Goal: Navigation & Orientation: Find specific page/section

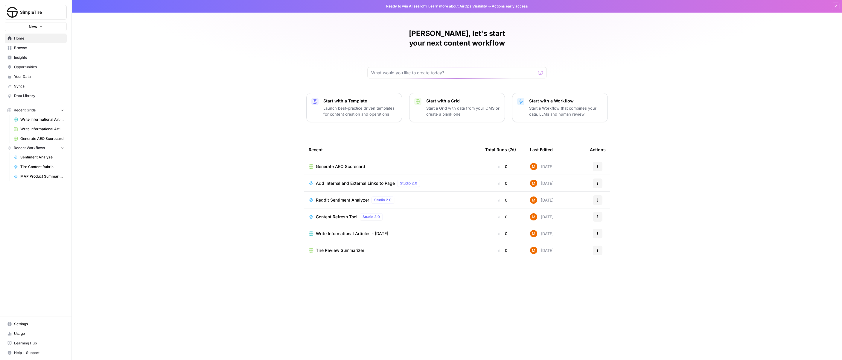
click at [25, 78] on span "Your Data" at bounding box center [39, 76] width 50 height 5
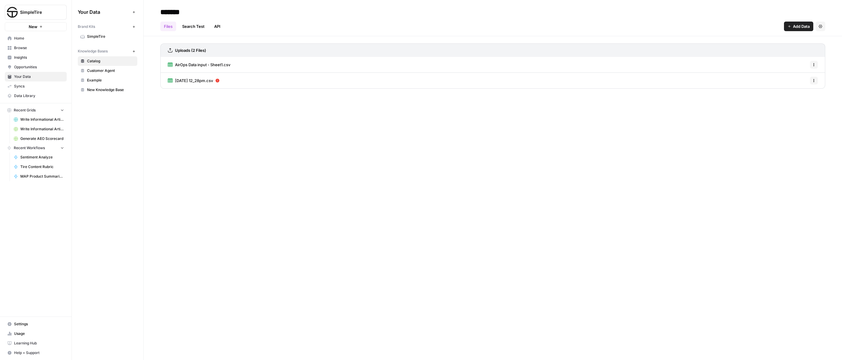
click at [106, 73] on link "Customer Agent" at bounding box center [108, 71] width 60 height 10
click at [106, 78] on span "Example" at bounding box center [111, 80] width 48 height 5
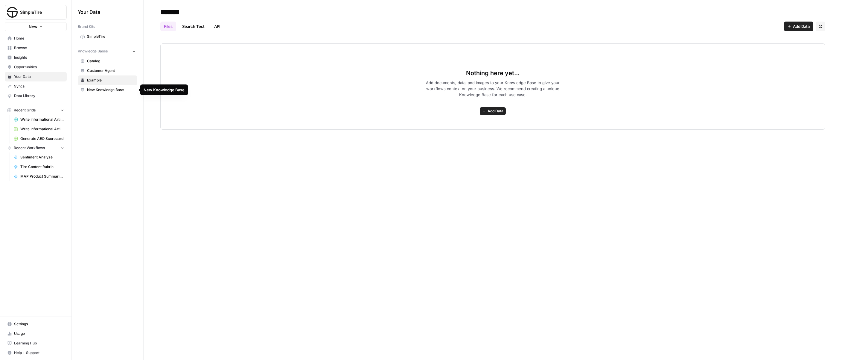
click at [104, 90] on span "New Knowledge Base" at bounding box center [111, 89] width 48 height 5
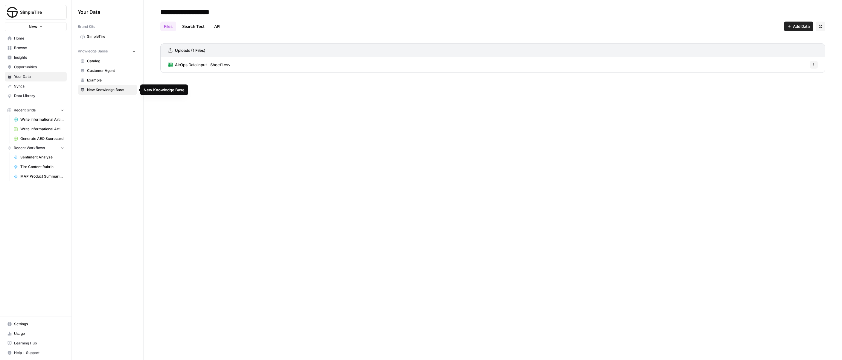
click at [104, 82] on span "Example" at bounding box center [111, 80] width 48 height 5
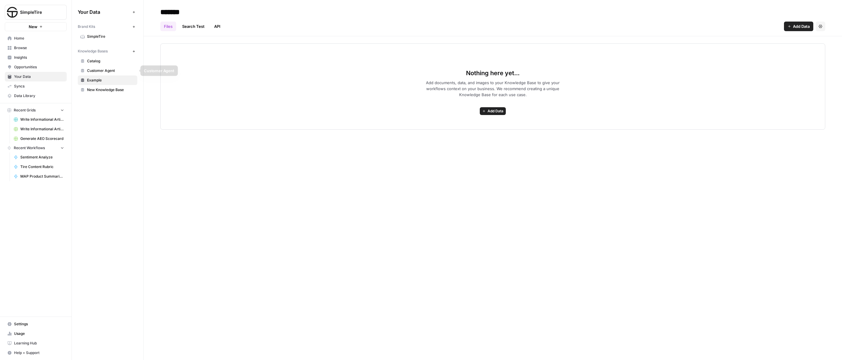
click at [104, 71] on span "Customer Agent" at bounding box center [111, 70] width 48 height 5
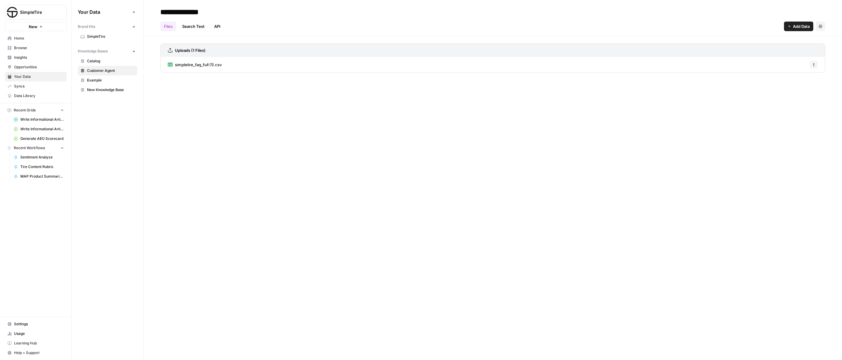
click at [195, 63] on span "simpletire_faq_full (1).csv" at bounding box center [198, 65] width 47 height 6
click at [164, 12] on button "Go back" at bounding box center [165, 10] width 10 height 10
click at [112, 61] on span "Catalog" at bounding box center [111, 60] width 48 height 5
click at [203, 22] on link "Search Test" at bounding box center [194, 27] width 30 height 10
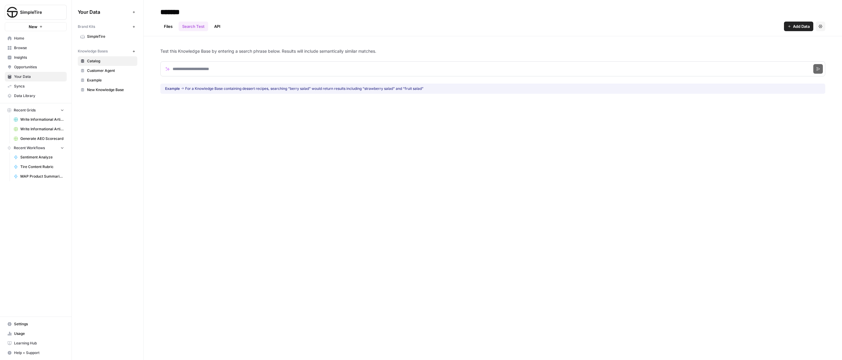
click at [212, 25] on link "API" at bounding box center [217, 27] width 13 height 10
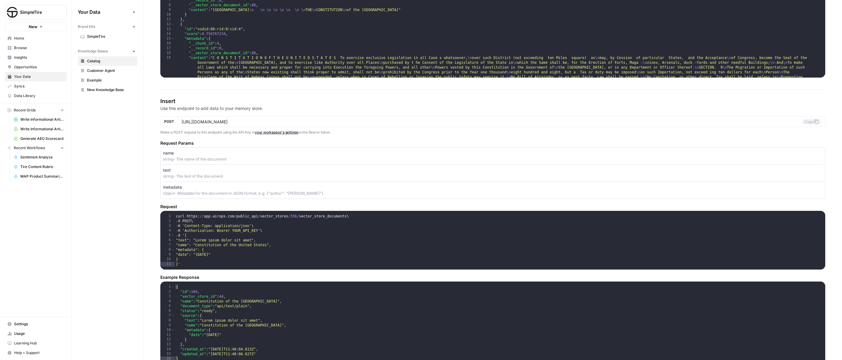
scroll to position [356, 0]
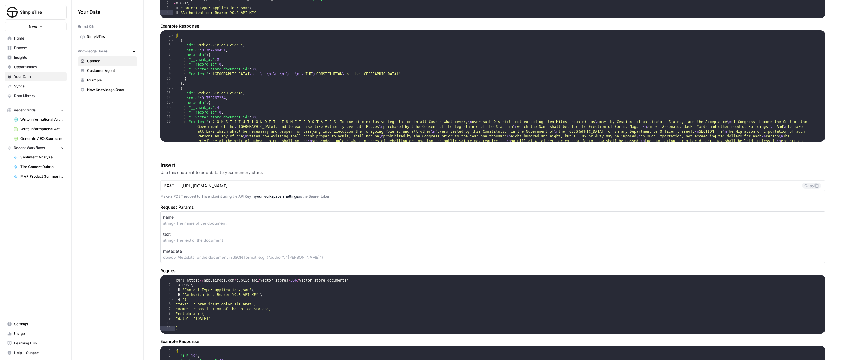
click at [25, 48] on span "Browse" at bounding box center [39, 47] width 50 height 5
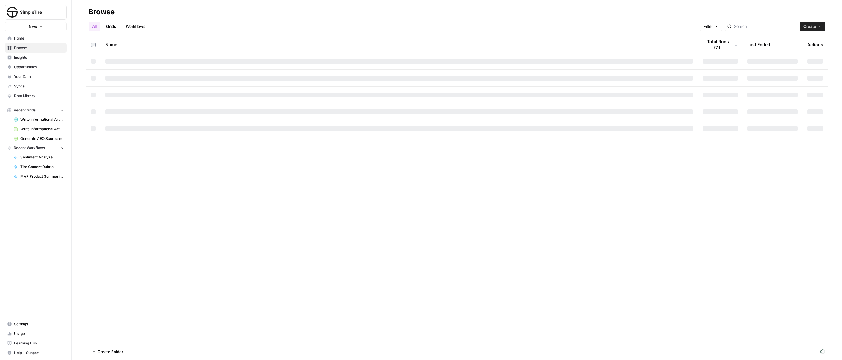
click at [19, 60] on link "Insights" at bounding box center [36, 58] width 62 height 10
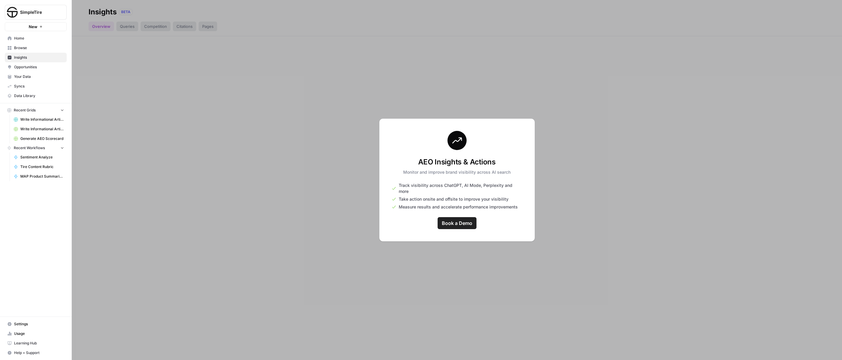
click at [378, 226] on div at bounding box center [457, 180] width 771 height 360
click at [151, 147] on div at bounding box center [457, 180] width 771 height 360
click at [464, 219] on span "Book a Demo" at bounding box center [457, 222] width 31 height 7
click at [42, 45] on span "Browse" at bounding box center [39, 47] width 50 height 5
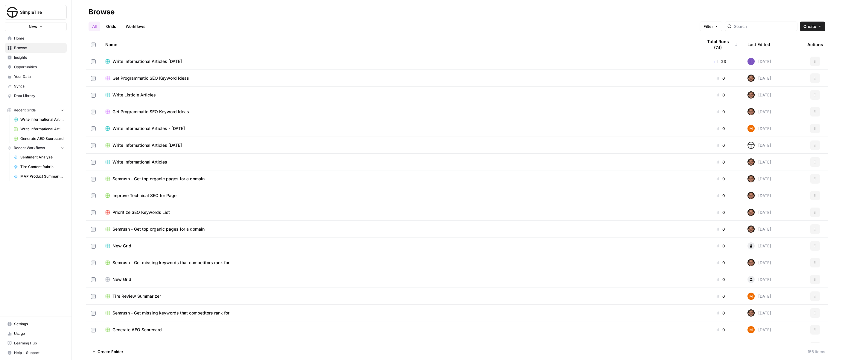
click at [114, 26] on link "Grids" at bounding box center [111, 27] width 17 height 10
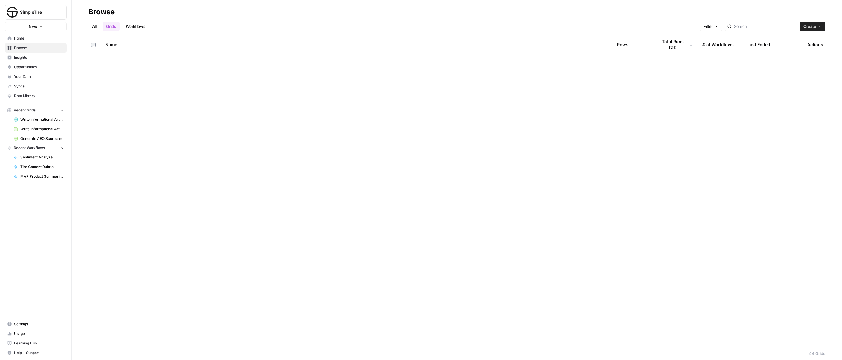
scroll to position [444, 0]
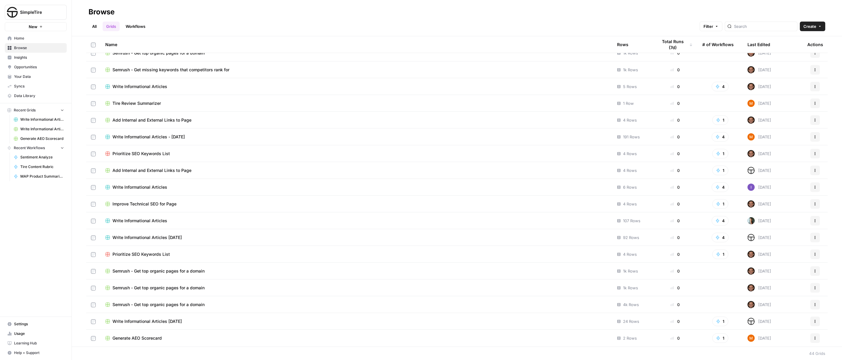
click at [160, 341] on td "Generate AEO Scorecard" at bounding box center [357, 337] width 512 height 17
click at [160, 340] on span "Generate AEO Scorecard" at bounding box center [137, 338] width 49 height 6
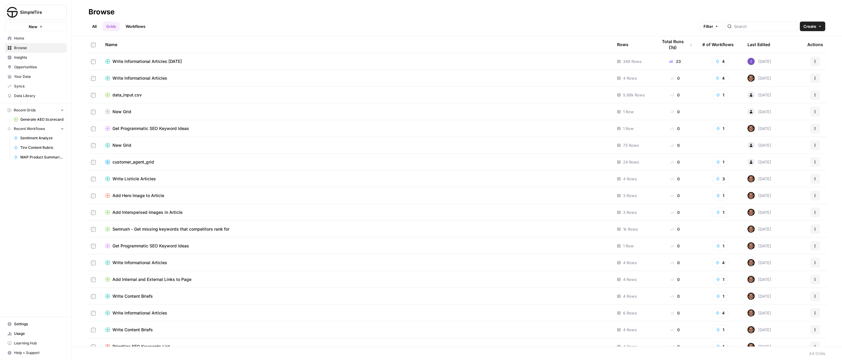
click at [137, 30] on link "Workflows" at bounding box center [135, 27] width 27 height 10
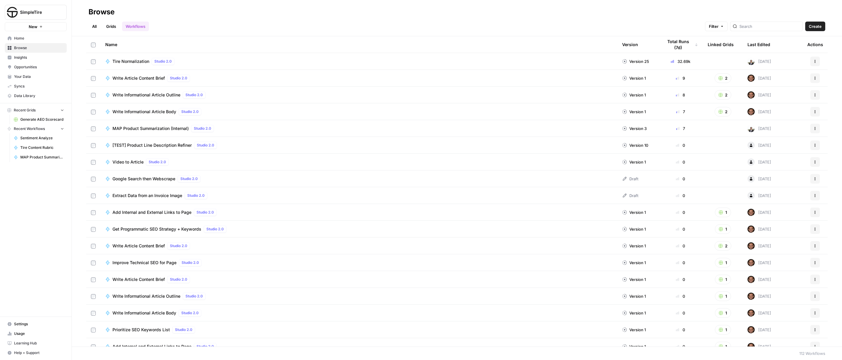
click at [92, 25] on link "All" at bounding box center [95, 27] width 12 height 10
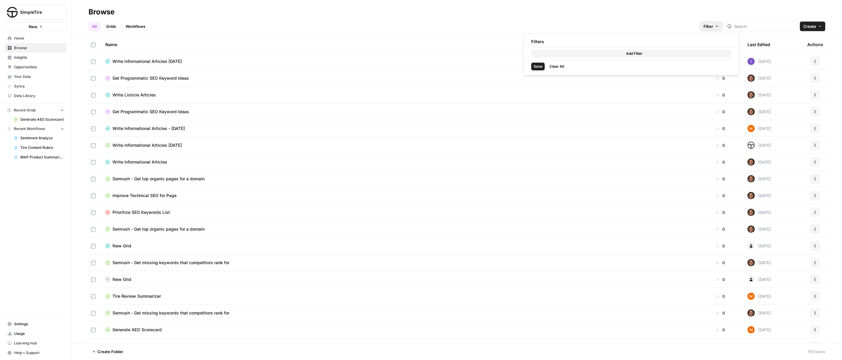
click at [719, 27] on icon "button" at bounding box center [717, 27] width 4 height 4
click at [591, 56] on button "Add Filter" at bounding box center [631, 54] width 201 height 8
click at [570, 57] on input "text" at bounding box center [559, 54] width 50 height 6
click at [556, 82] on span "Last Edited By" at bounding box center [564, 85] width 43 height 6
type input "Last Edited By"
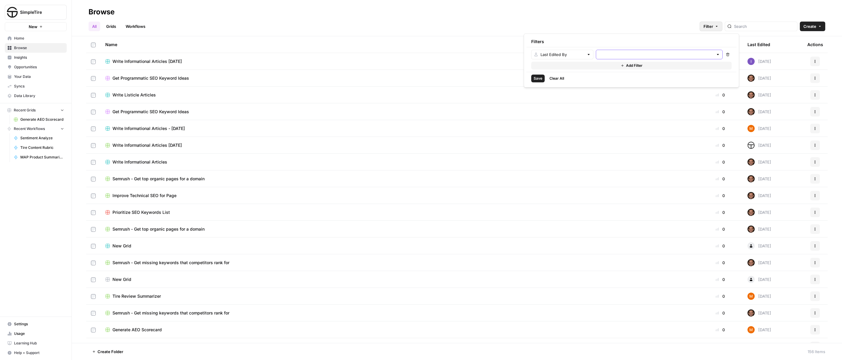
click at [619, 54] on input "text" at bounding box center [656, 54] width 115 height 6
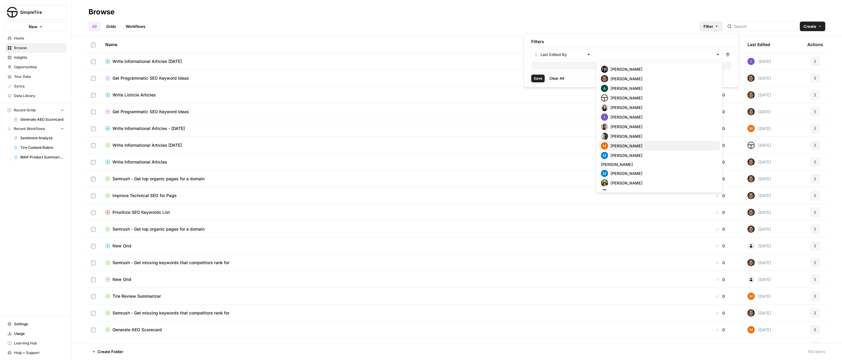
click at [630, 147] on span "Masaki Okazawa" at bounding box center [663, 146] width 105 height 6
type input "Masaki Okazawa"
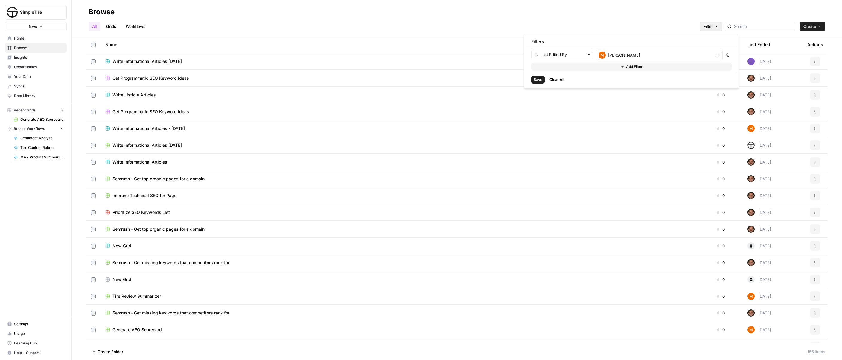
click at [541, 78] on span "Save" at bounding box center [538, 79] width 9 height 5
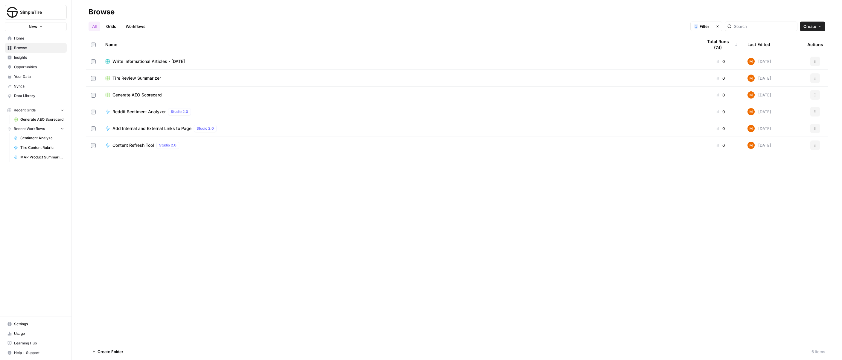
click at [438, 4] on header "Browse All Grids Workflows 1 Filter Clear filters Create" at bounding box center [457, 18] width 771 height 36
click at [816, 144] on icon "button" at bounding box center [816, 145] width 4 height 4
drag, startPoint x: 518, startPoint y: 240, endPoint x: 398, endPoint y: 213, distance: 122.9
click at [517, 240] on div "Name Total Runs (7d) Last Edited Actions Write Informational Articles - 3/11/20…" at bounding box center [457, 189] width 771 height 306
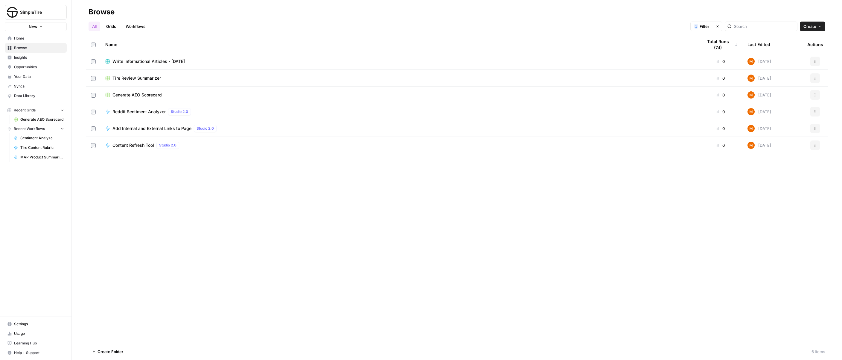
click at [199, 142] on div "Content Refresh Tool Studio 2.0" at bounding box center [399, 145] width 588 height 7
click at [816, 112] on icon "button" at bounding box center [816, 112] width 4 height 4
click at [786, 205] on span "Delete" at bounding box center [789, 208] width 48 height 6
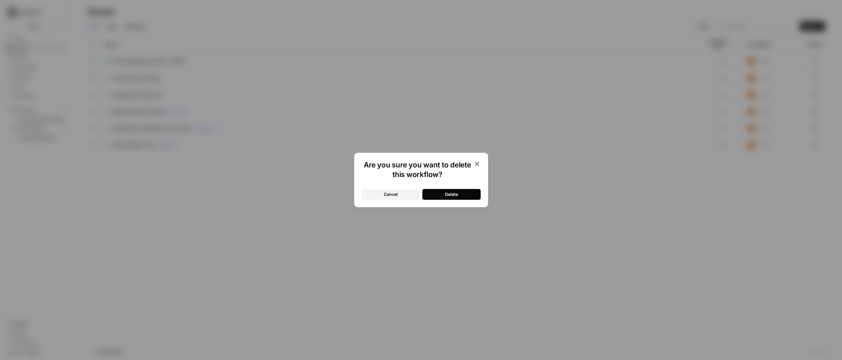
click at [476, 192] on button "Delete" at bounding box center [452, 194] width 58 height 11
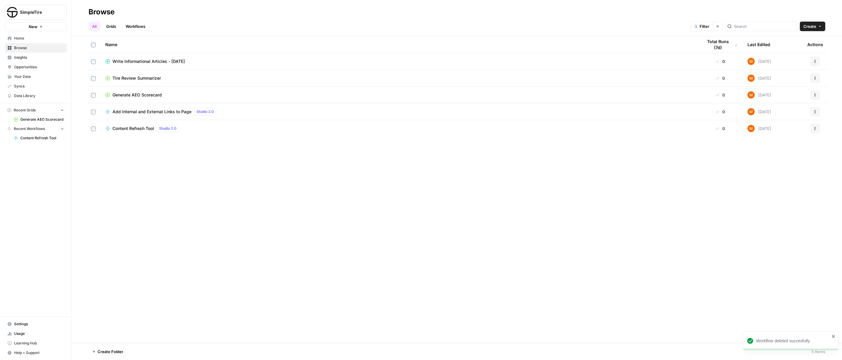
click at [771, 112] on div "[DATE]" at bounding box center [760, 111] width 24 height 7
click at [813, 110] on button "Actions" at bounding box center [816, 112] width 10 height 10
click at [782, 209] on span "Delete" at bounding box center [789, 208] width 48 height 6
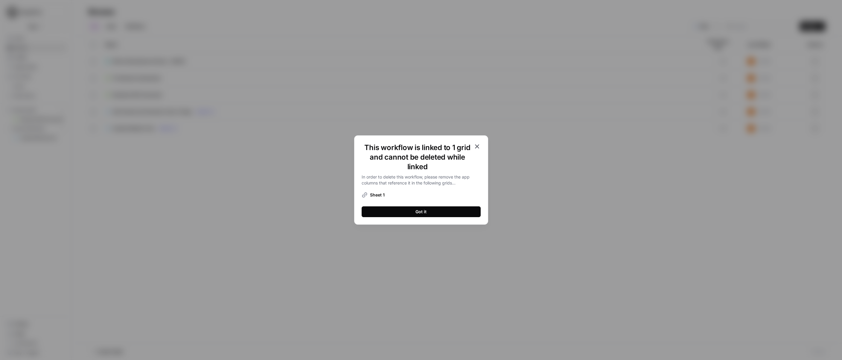
click at [476, 147] on icon "button" at bounding box center [477, 146] width 7 height 7
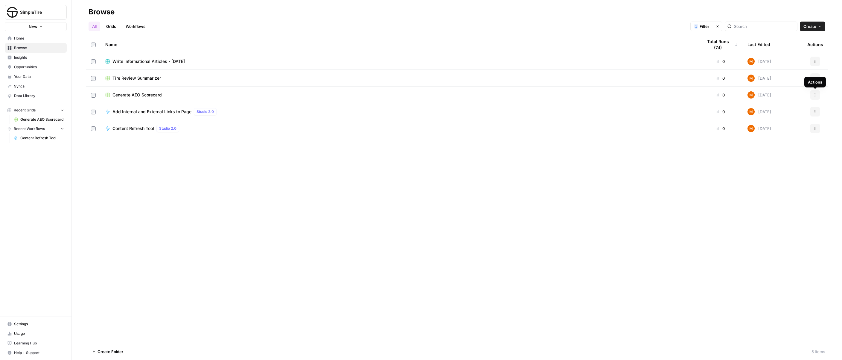
click at [536, 84] on td "Tire Review Summarizer" at bounding box center [400, 78] width 598 height 16
click at [121, 78] on span "Tire Review Summarizer" at bounding box center [137, 78] width 48 height 6
click at [817, 80] on icon "button" at bounding box center [816, 78] width 4 height 4
click at [786, 128] on span "Delete" at bounding box center [789, 127] width 48 height 6
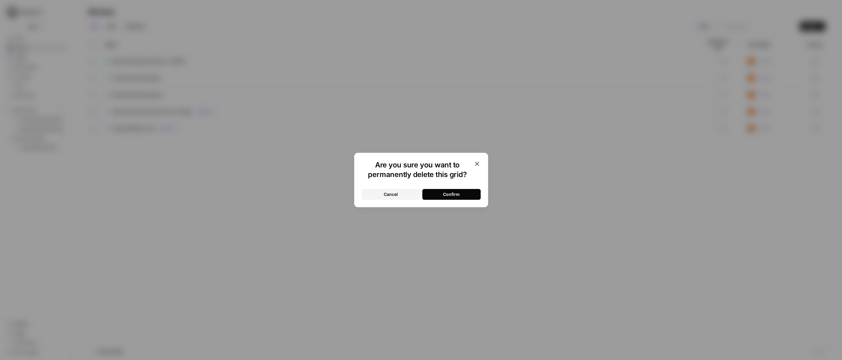
click at [428, 195] on button "Confirm" at bounding box center [452, 194] width 58 height 11
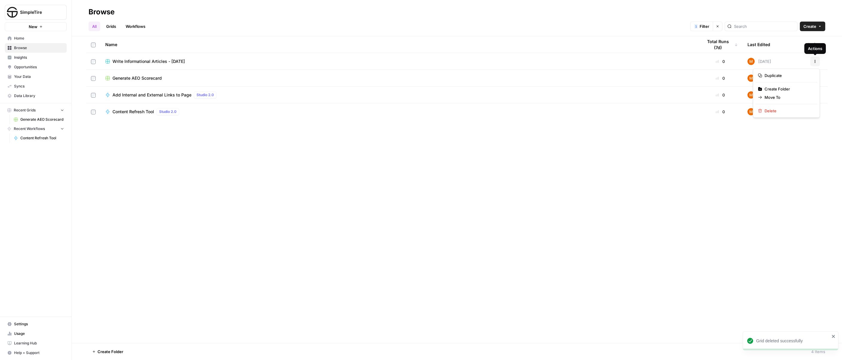
click at [813, 60] on button "Actions" at bounding box center [816, 62] width 10 height 10
click at [770, 110] on span "Delete" at bounding box center [789, 111] width 48 height 6
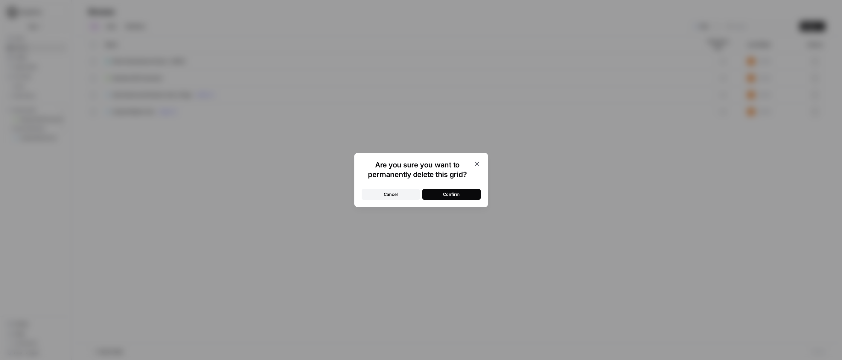
click at [456, 196] on div "Confirm" at bounding box center [451, 194] width 17 height 6
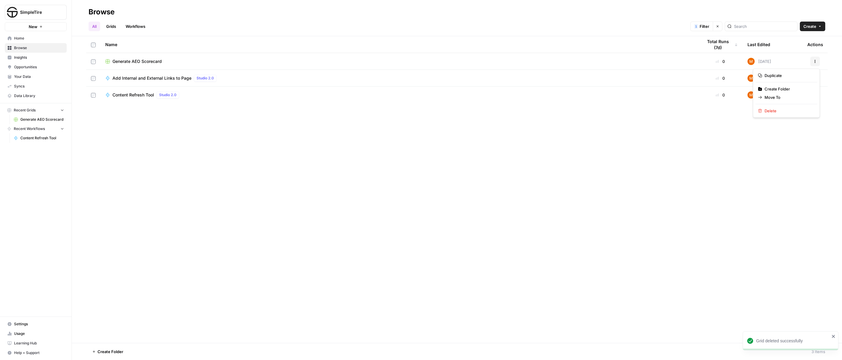
click at [818, 63] on button "Actions" at bounding box center [816, 62] width 10 height 10
click at [787, 113] on span "Delete" at bounding box center [789, 111] width 48 height 6
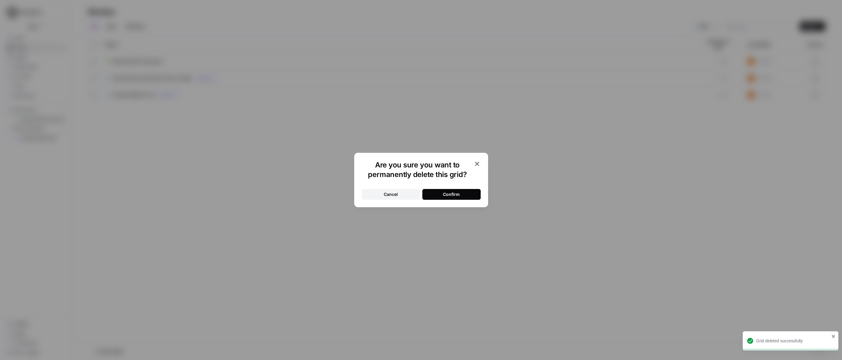
click at [474, 195] on button "Confirm" at bounding box center [452, 194] width 58 height 11
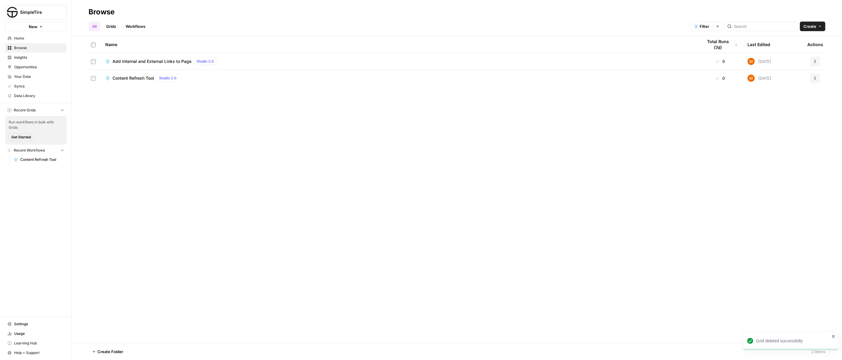
click at [113, 23] on link "Grids" at bounding box center [111, 27] width 17 height 10
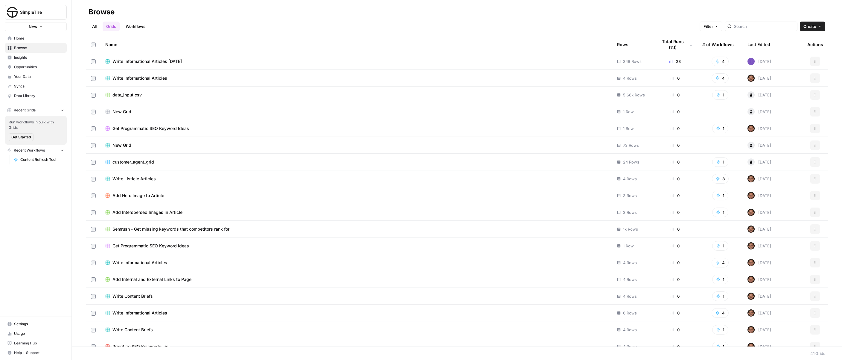
click at [718, 112] on td at bounding box center [720, 111] width 45 height 16
click at [750, 112] on icon at bounding box center [751, 112] width 3 height 1
click at [119, 107] on td "New Grid" at bounding box center [357, 111] width 512 height 16
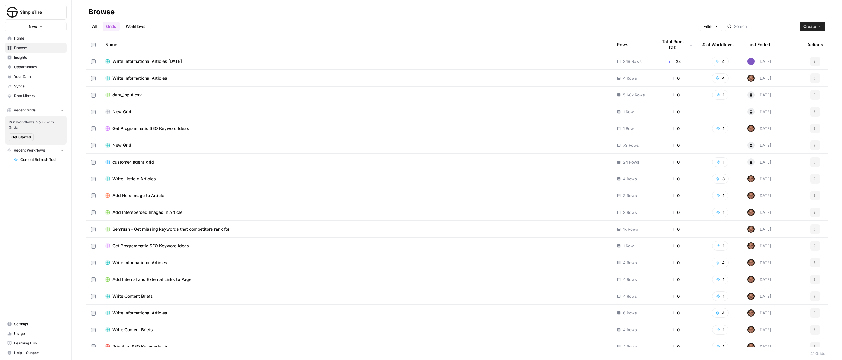
click at [131, 110] on div "New Grid" at bounding box center [356, 112] width 502 height 6
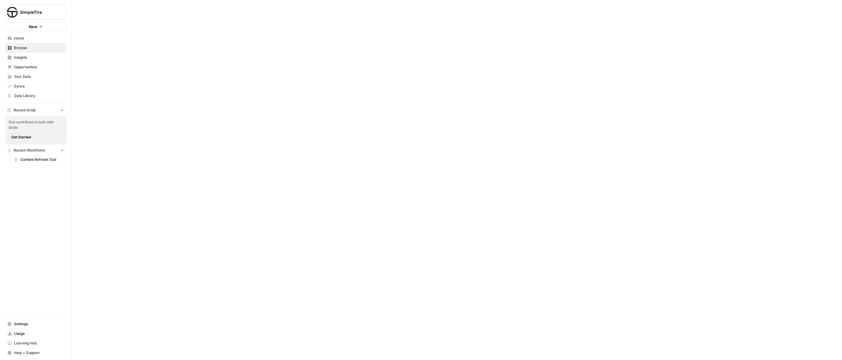
click at [132, 110] on div at bounding box center [457, 180] width 771 height 360
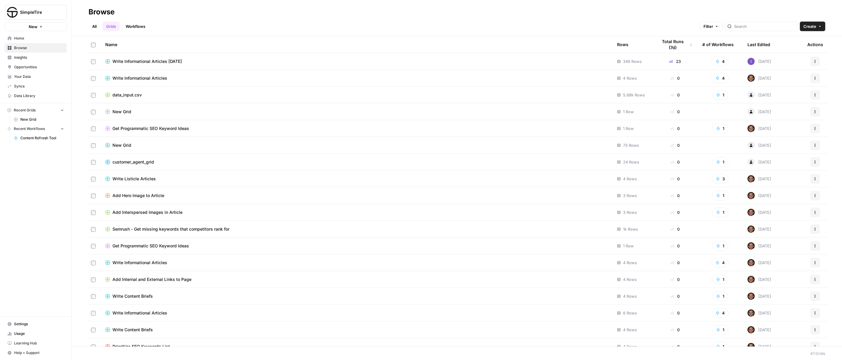
click at [323, 21] on div "All Grids Workflows Filter Create" at bounding box center [457, 24] width 737 height 14
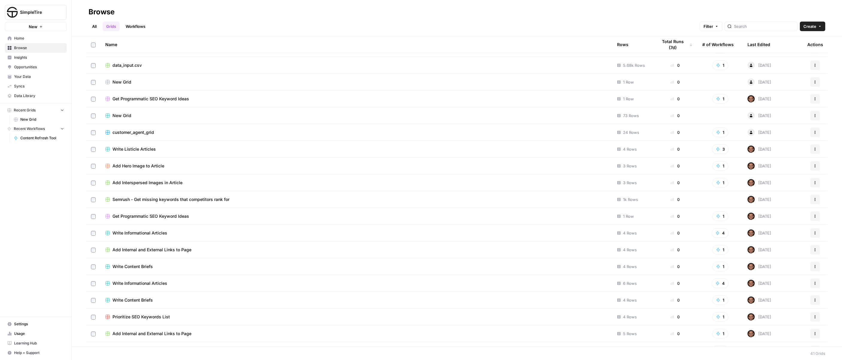
scroll to position [40, 0]
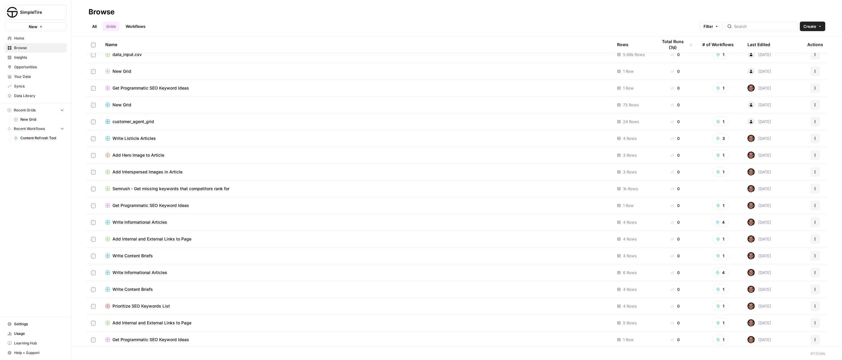
click at [154, 153] on span "Add Hero Image to Article" at bounding box center [139, 155] width 52 height 6
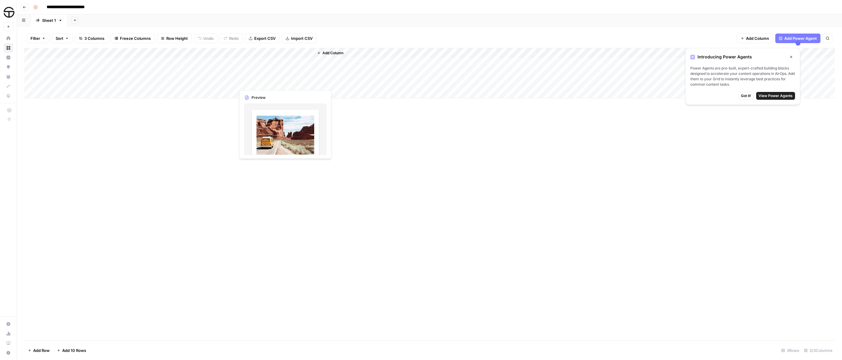
click at [280, 80] on div "Add Column" at bounding box center [429, 73] width 811 height 50
click at [306, 84] on div "Add Column" at bounding box center [429, 73] width 811 height 50
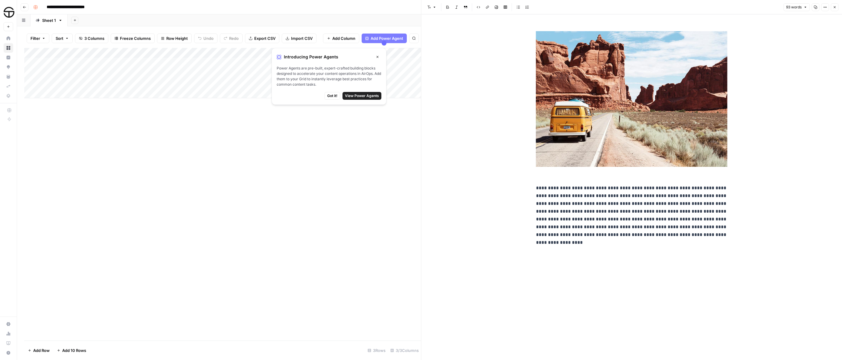
click at [647, 117] on img at bounding box center [632, 99] width 192 height 136
click at [463, 213] on div "**********" at bounding box center [632, 186] width 421 height 345
click at [370, 209] on div "Add Column" at bounding box center [222, 194] width 397 height 292
click at [334, 95] on span "Got it!" at bounding box center [332, 95] width 10 height 5
click at [325, 149] on div "Add Column" at bounding box center [222, 194] width 397 height 292
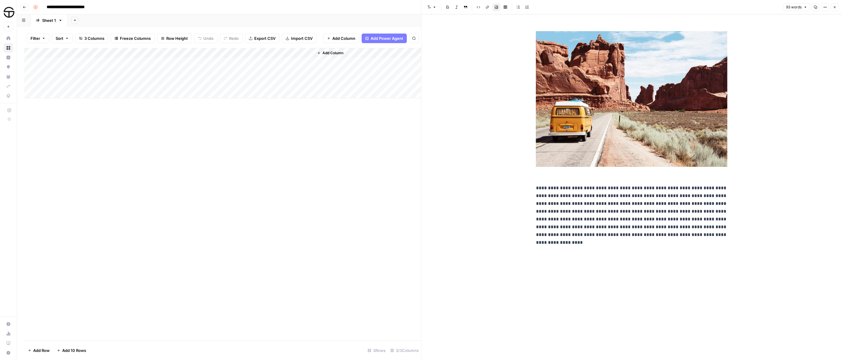
click at [835, 6] on icon "button" at bounding box center [835, 7] width 4 height 4
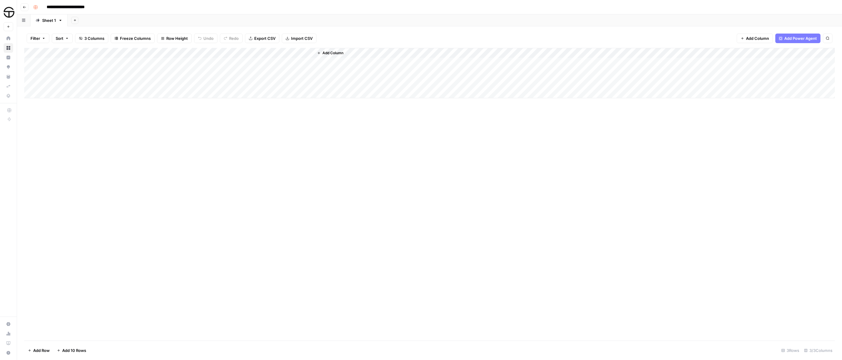
click at [672, 115] on div "Add Column" at bounding box center [429, 194] width 811 height 292
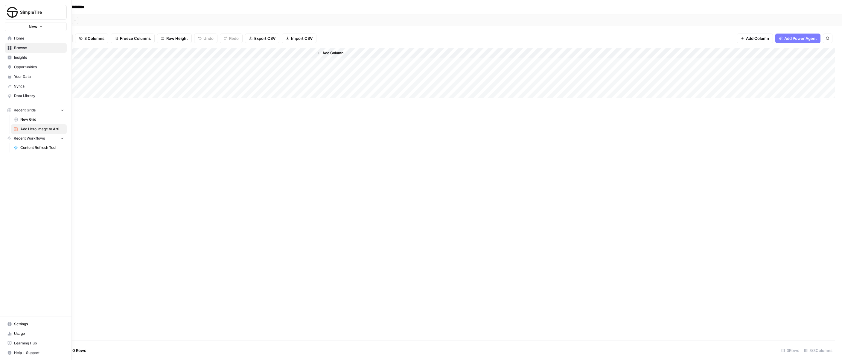
click at [10, 37] on icon at bounding box center [10, 38] width 4 height 4
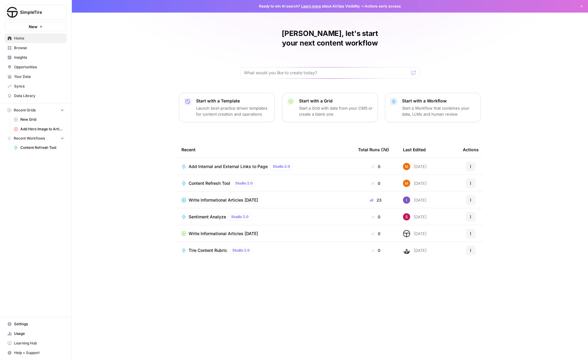
click at [224, 197] on span "Write Informational Articles [DATE]" at bounding box center [223, 200] width 69 height 6
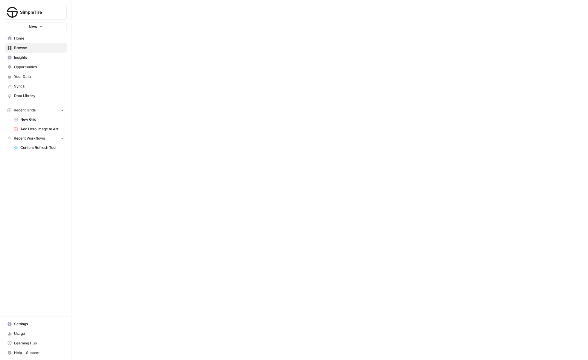
click at [224, 190] on div at bounding box center [330, 180] width 516 height 360
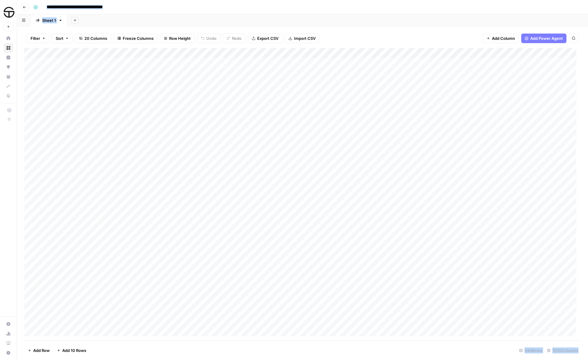
click at [226, 20] on div "Add Sheet" at bounding box center [328, 20] width 520 height 12
